Goal: Transaction & Acquisition: Purchase product/service

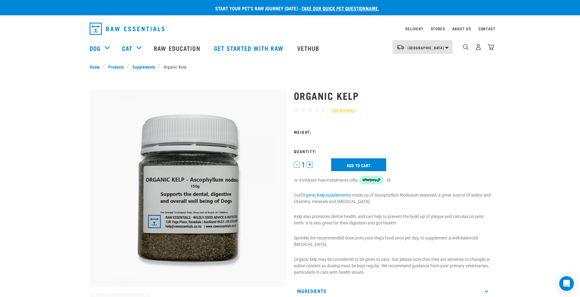
click at [299, 144] on form "1" at bounding box center [392, 160] width 197 height 62
click at [298, 142] on form "1" at bounding box center [392, 160] width 197 height 62
click at [297, 140] on form "1" at bounding box center [392, 160] width 197 height 62
click at [296, 140] on form "1" at bounding box center [392, 160] width 197 height 62
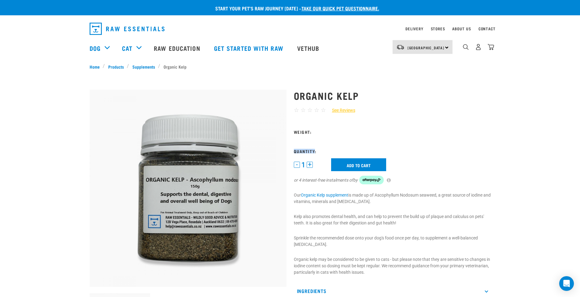
click at [300, 141] on form "1" at bounding box center [392, 160] width 197 height 62
click at [318, 144] on form "1" at bounding box center [392, 160] width 197 height 62
click at [348, 167] on input "Add to cart" at bounding box center [358, 164] width 55 height 13
click at [309, 163] on button "+" at bounding box center [310, 165] width 6 height 6
click at [298, 166] on button "-" at bounding box center [297, 165] width 6 height 6
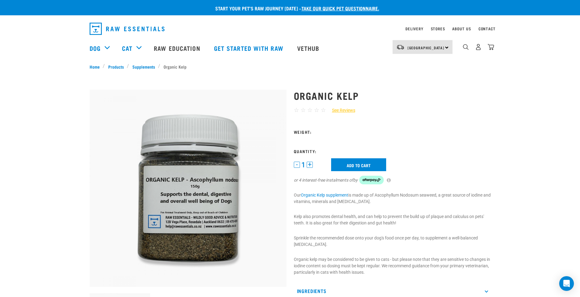
drag, startPoint x: 307, startPoint y: 165, endPoint x: 314, endPoint y: 165, distance: 6.4
click at [308, 165] on button "+" at bounding box center [310, 165] width 6 height 6
click at [343, 165] on input "Add to cart" at bounding box center [358, 164] width 55 height 13
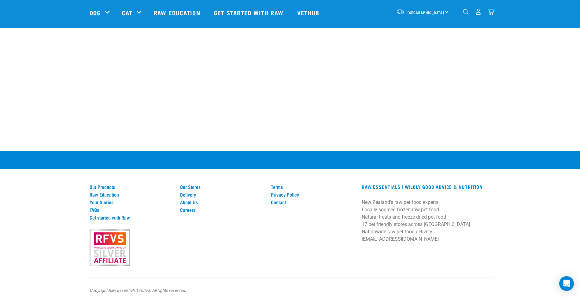
scroll to position [421, 0]
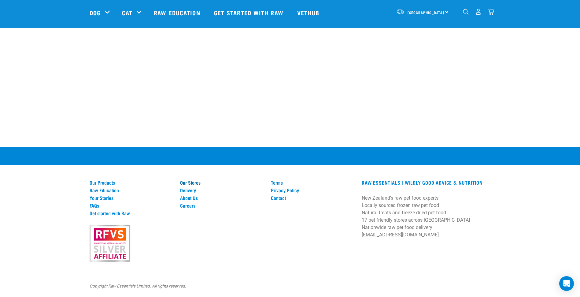
click at [198, 183] on link "Our Stores" at bounding box center [222, 183] width 84 height 6
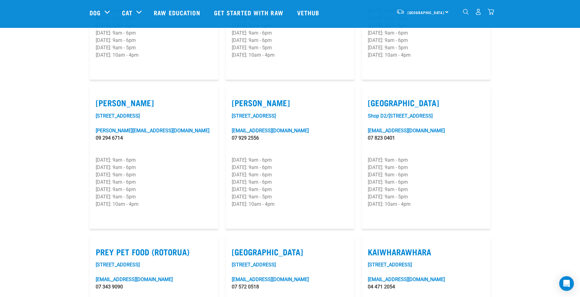
scroll to position [581, 0]
